Goal: Task Accomplishment & Management: Use online tool/utility

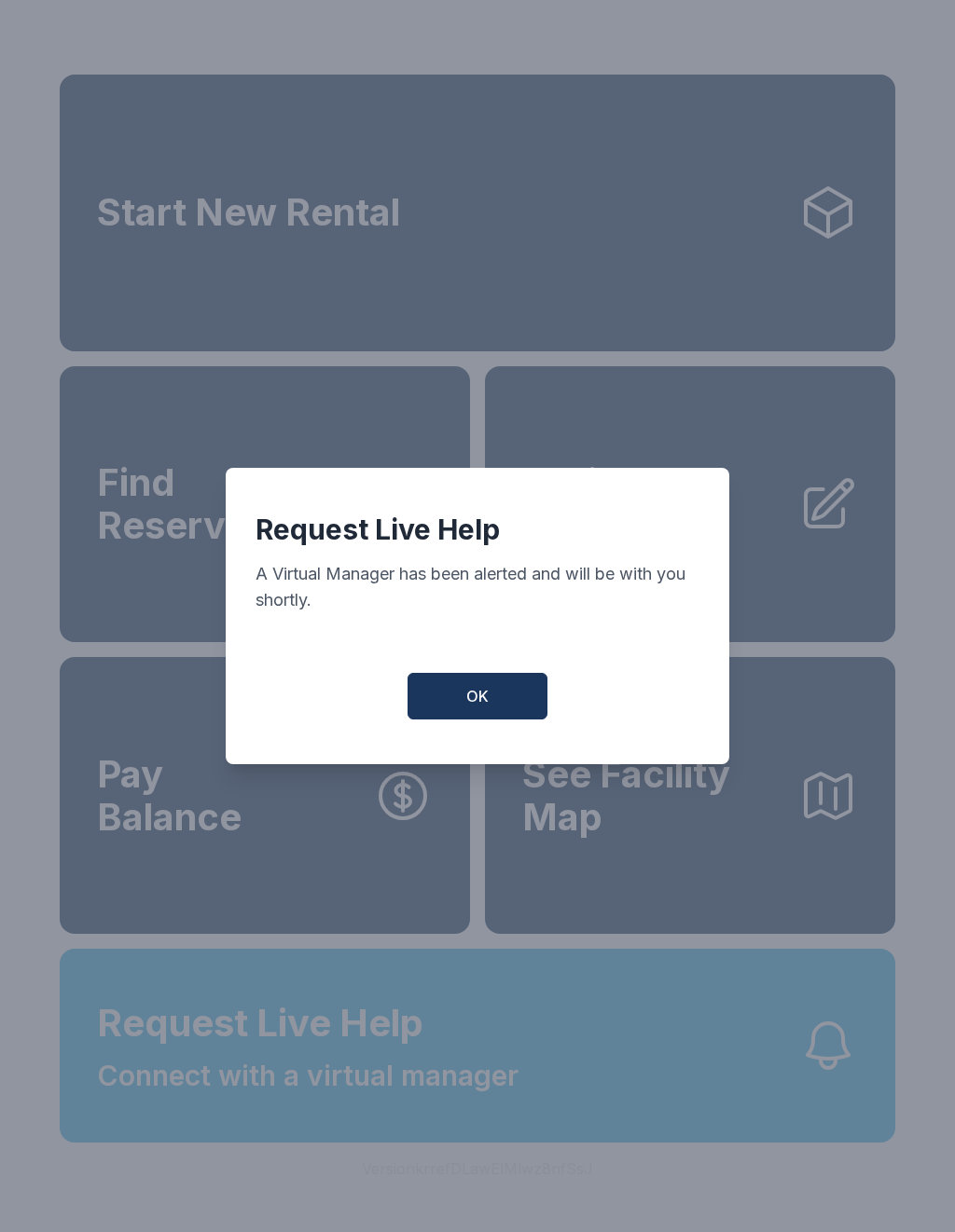
click at [478, 719] on button "OK" at bounding box center [477, 697] width 140 height 47
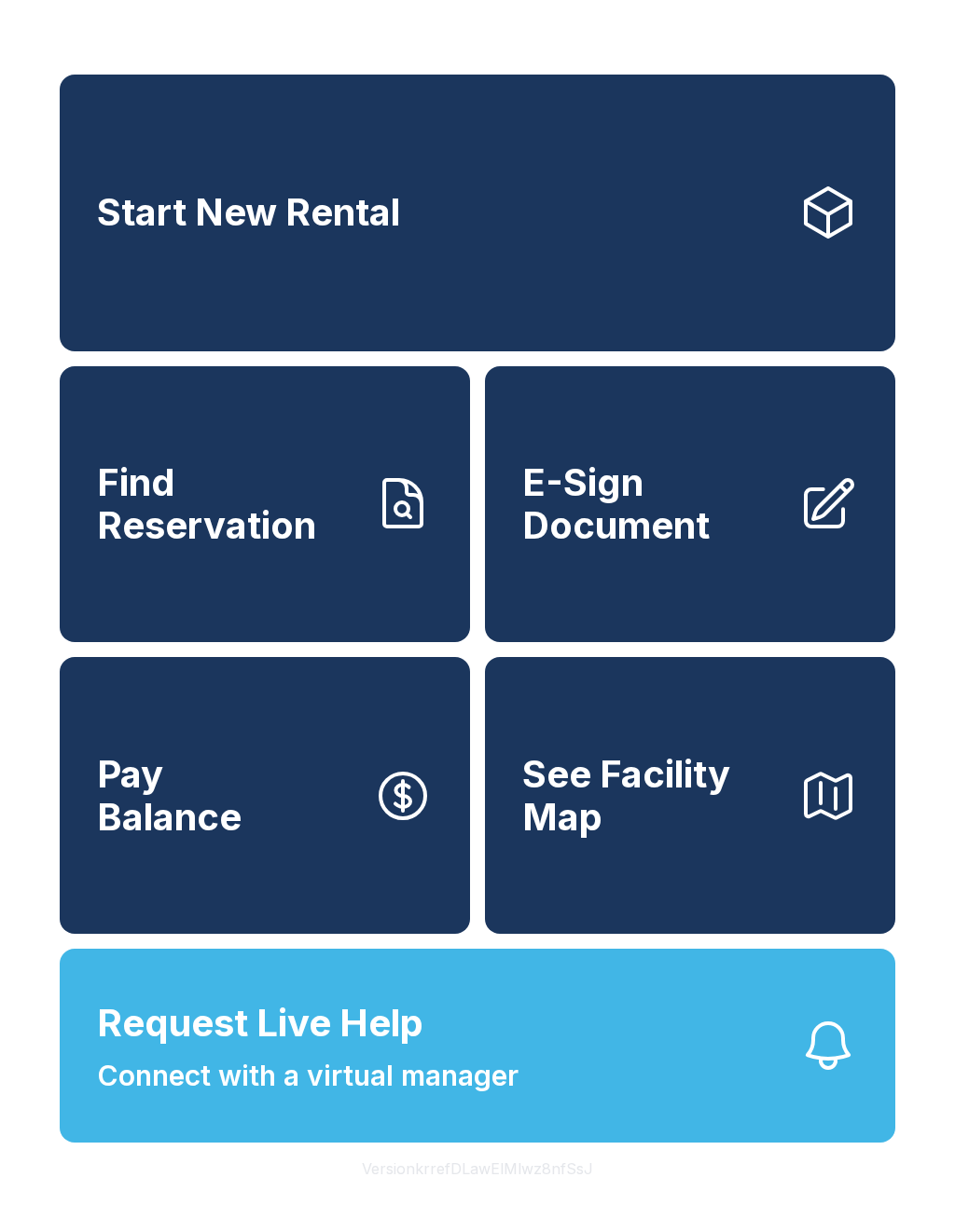
click at [479, 728] on div "Start New Rental Find Reservation E-Sign Document Pay Balance See Facility Map" at bounding box center [477, 504] width 836 height 860
click at [733, 573] on link "E-Sign Document" at bounding box center [690, 505] width 410 height 276
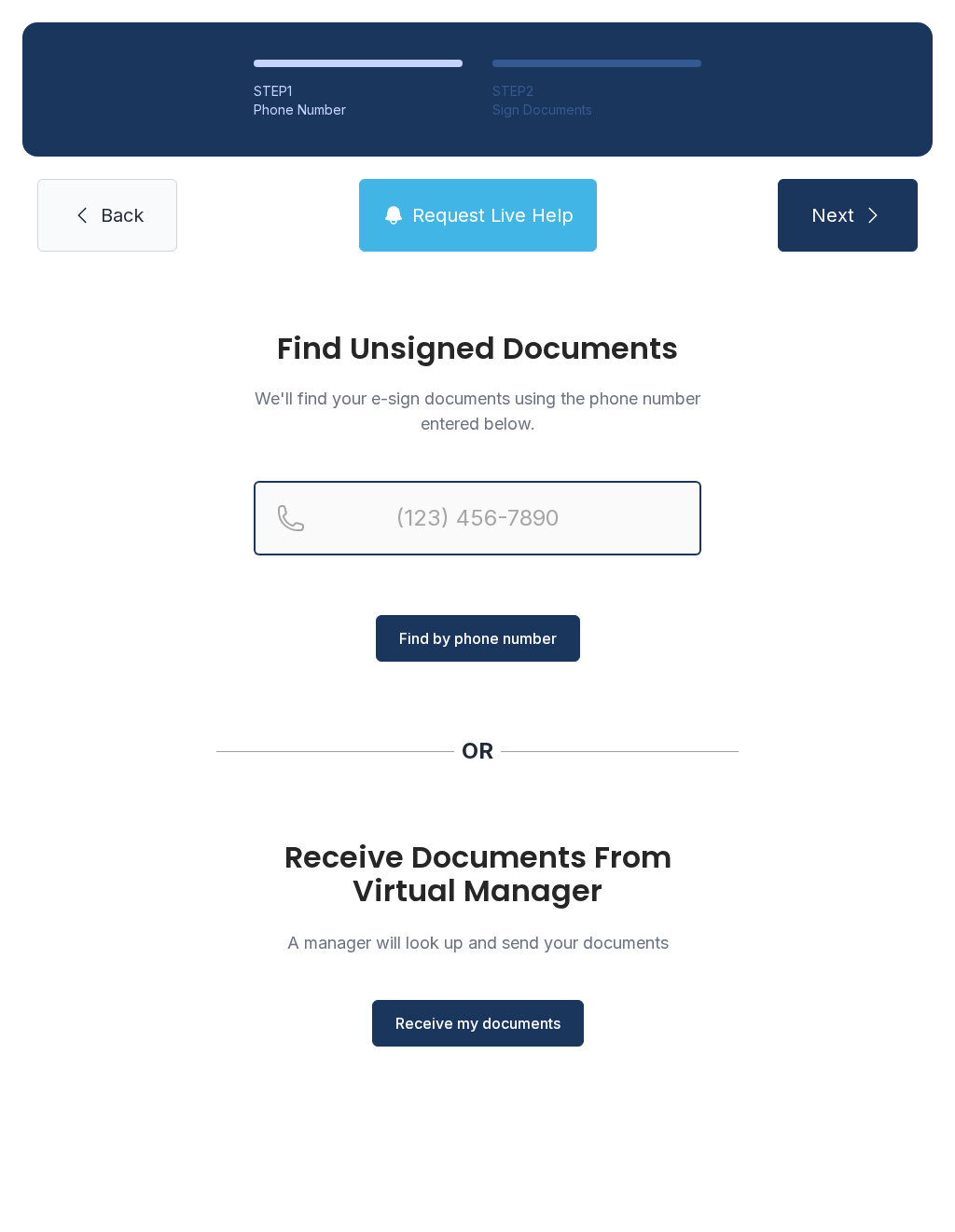
click at [490, 482] on input "Reservation phone number" at bounding box center [478, 517] width 448 height 74
type input "("
click at [848, 769] on div "Find Unsigned Documents We'll find your e-sign documents using the phone number…" at bounding box center [477, 697] width 955 height 847
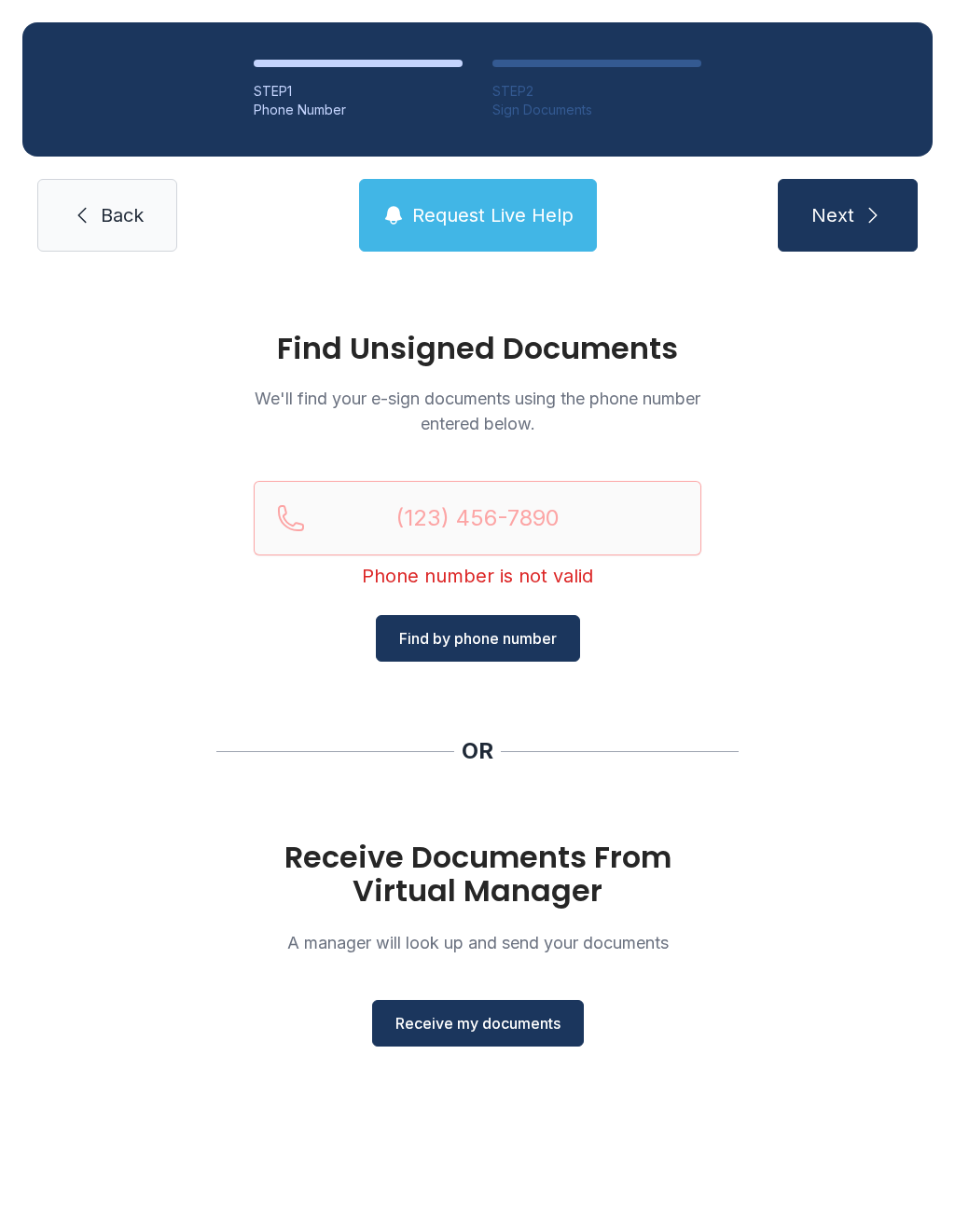
click at [515, 1033] on span "Receive my documents" at bounding box center [477, 1023] width 165 height 23
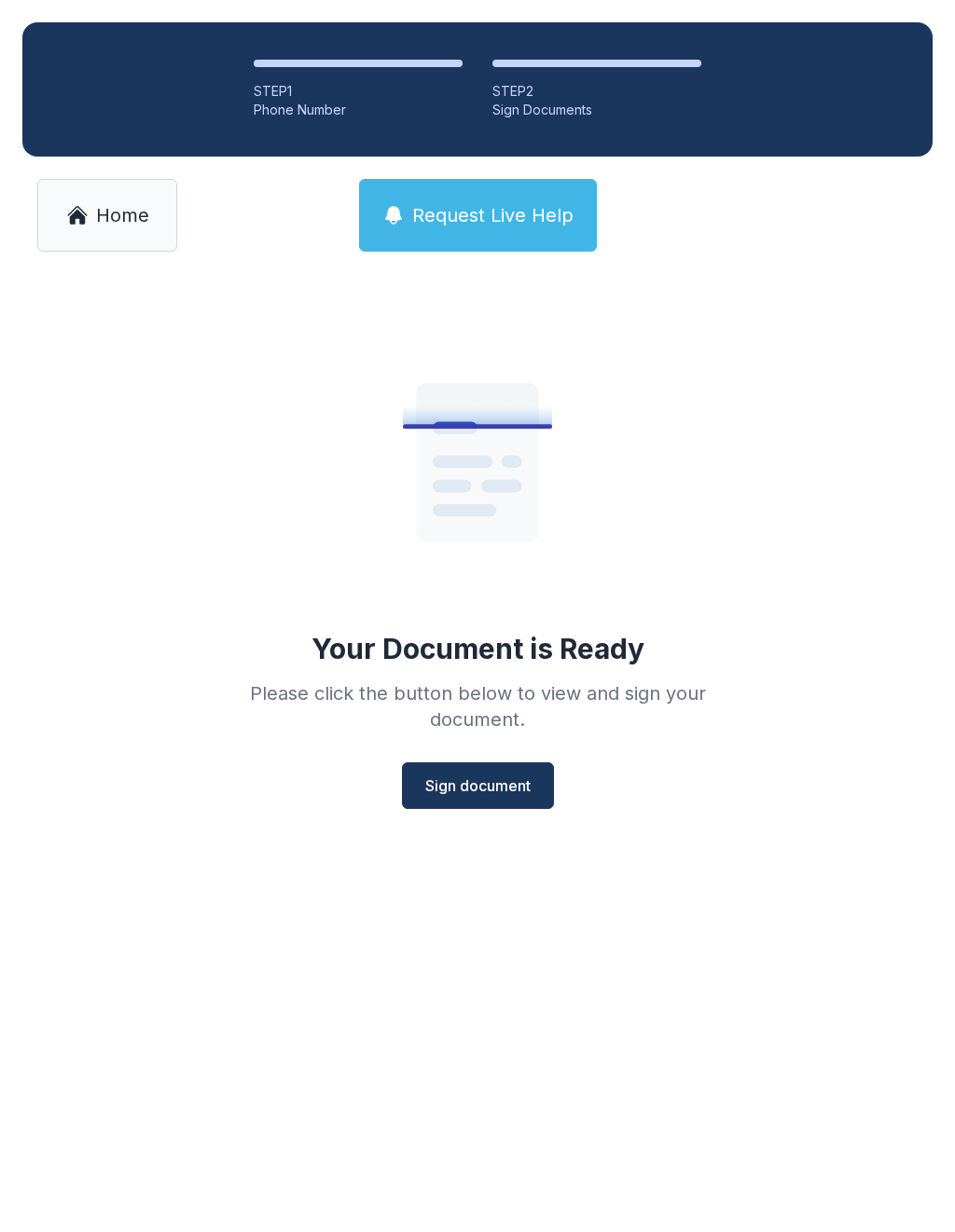
click at [486, 776] on span "Sign document" at bounding box center [478, 786] width 105 height 23
click at [466, 782] on button "View document" at bounding box center [477, 786] width 157 height 47
